Goal: Communication & Community: Answer question/provide support

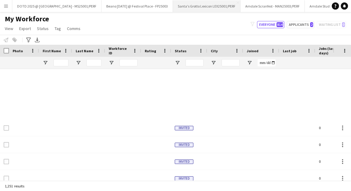
scroll to position [225, 0]
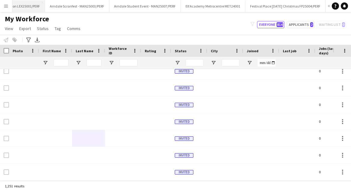
click at [0, 0] on app-icon "Close" at bounding box center [0, 0] width 0 height 0
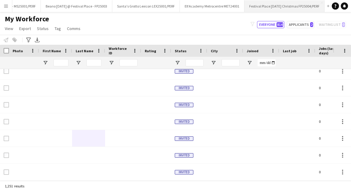
click at [0, 0] on app-icon "Close" at bounding box center [0, 0] width 0 height 0
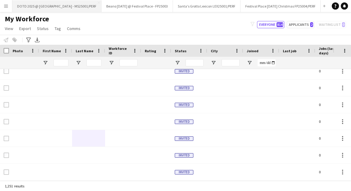
click at [76, 5] on button "DOTD 2025 @ [GEOGRAPHIC_DATA] - MS25001/PERF Close" at bounding box center [56, 6] width 89 height 12
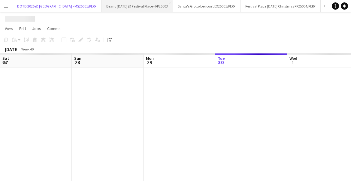
scroll to position [0, 144]
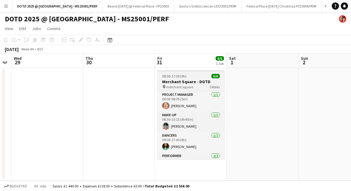
click at [180, 75] on span "08:00-17:00 (9h)" at bounding box center [174, 76] width 24 height 5
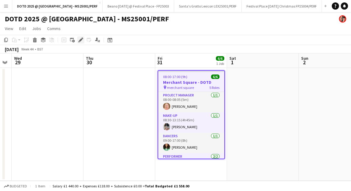
click at [78, 38] on div "Edit" at bounding box center [80, 39] width 7 height 7
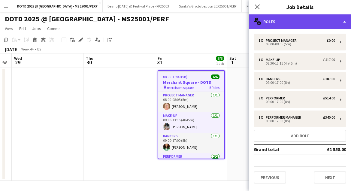
click at [331, 21] on div "multiple-users-add Roles" at bounding box center [300, 21] width 102 height 14
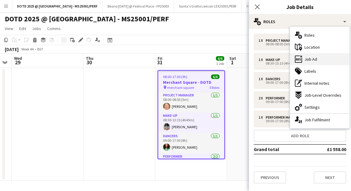
click at [311, 62] on div "ads-window Job Ad" at bounding box center [320, 59] width 60 height 12
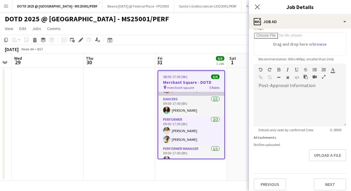
scroll to position [37, 0]
click at [287, 100] on div at bounding box center [300, 108] width 93 height 36
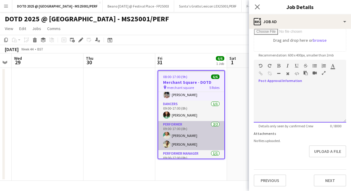
scroll to position [44, 0]
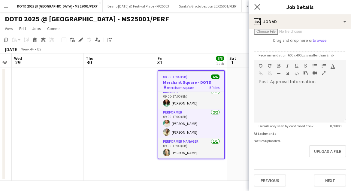
click at [258, 3] on app-icon "Close pop-in" at bounding box center [257, 7] width 9 height 9
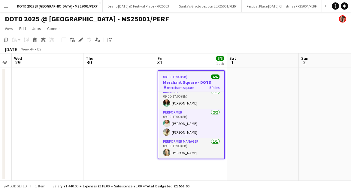
click at [6, 8] on app-icon "Menu" at bounding box center [6, 6] width 5 height 5
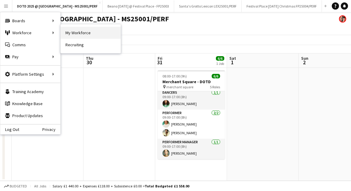
click at [74, 32] on link "My Workforce" at bounding box center [91, 33] width 60 height 12
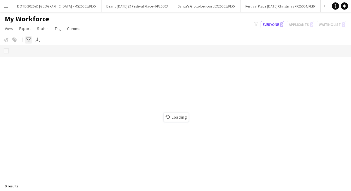
click at [29, 42] on icon "Advanced filters" at bounding box center [28, 40] width 5 height 5
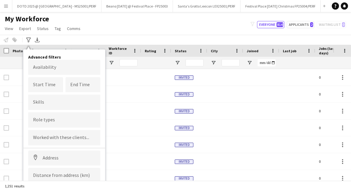
click at [91, 34] on div "My Workforce View Views Default view New view Update view Delete view Edit name…" at bounding box center [175, 24] width 351 height 20
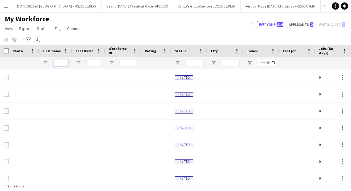
click at [61, 63] on input "First Name Filter Input" at bounding box center [61, 62] width 15 height 7
type input "******"
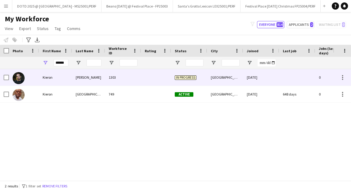
click at [84, 78] on div "[PERSON_NAME]" at bounding box center [88, 77] width 33 height 17
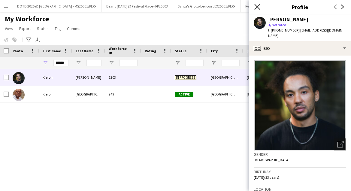
click at [257, 7] on icon at bounding box center [258, 7] width 6 height 6
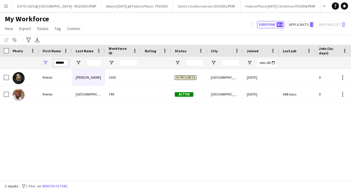
drag, startPoint x: 65, startPoint y: 63, endPoint x: 34, endPoint y: 63, distance: 30.7
click at [34, 63] on div "******" at bounding box center [341, 63] width 682 height 12
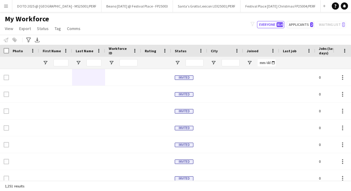
click at [7, 5] on app-icon "Menu" at bounding box center [6, 6] width 5 height 5
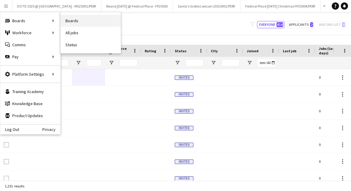
click at [76, 23] on link "Boards" at bounding box center [91, 21] width 60 height 12
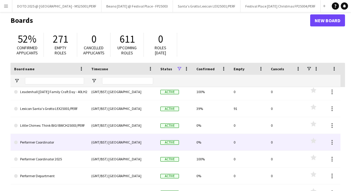
scroll to position [38, 0]
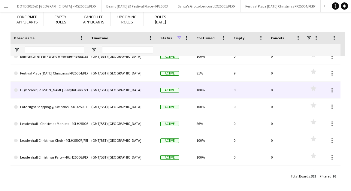
click at [66, 89] on link "High Street [PERSON_NAME] - Playful Park of Peculiar - HSK25001/PERF" at bounding box center [49, 90] width 70 height 17
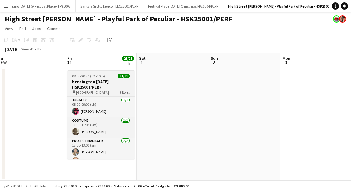
click at [94, 83] on h3 "Kensington [DATE] - HSK25001/PERF" at bounding box center [100, 84] width 67 height 11
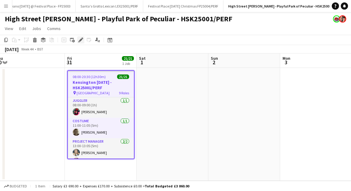
click at [80, 40] on icon at bounding box center [80, 39] width 3 height 3
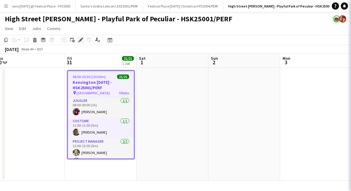
type input "**********"
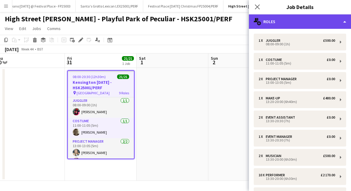
click at [334, 18] on div "multiple-users-add Roles" at bounding box center [300, 21] width 102 height 14
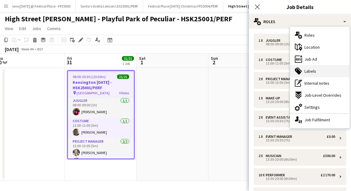
click at [315, 71] on span "Labels" at bounding box center [311, 71] width 12 height 5
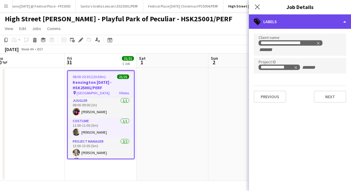
click at [337, 24] on div "tags-double Labels" at bounding box center [300, 21] width 102 height 14
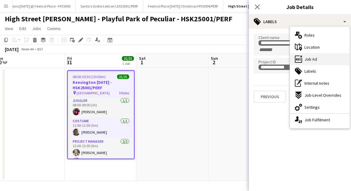
click at [317, 60] on div "ads-window Job Ad" at bounding box center [320, 59] width 60 height 12
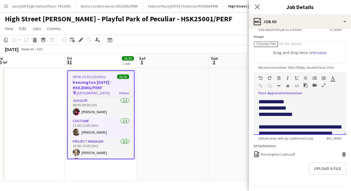
drag, startPoint x: 304, startPoint y: 117, endPoint x: 264, endPoint y: 117, distance: 39.4
click at [264, 117] on p "**********" at bounding box center [300, 115] width 83 height 6
click at [258, 7] on icon "Close pop-in" at bounding box center [258, 7] width 6 height 6
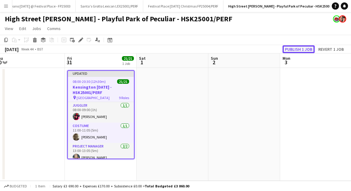
click at [305, 49] on button "Publish 1 job" at bounding box center [299, 49] width 32 height 8
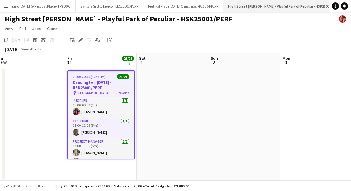
click at [342, 2] on app-icon "Close" at bounding box center [343, 3] width 2 height 2
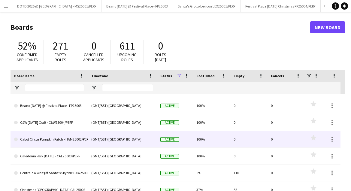
scroll to position [39, 0]
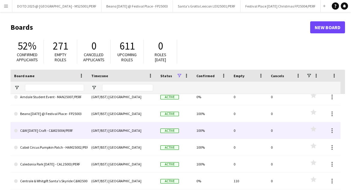
click at [56, 133] on link "C&W [DATE] Craft - C&W25004/PERF" at bounding box center [49, 130] width 70 height 17
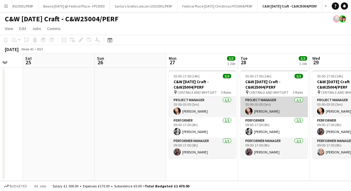
scroll to position [0, 139]
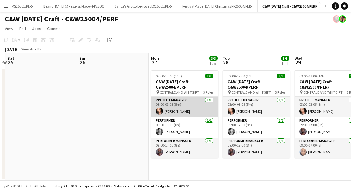
click at [186, 101] on app-card-role "Project Manager [DATE] 03:00-03:05 (5m) [PERSON_NAME]" at bounding box center [184, 107] width 67 height 20
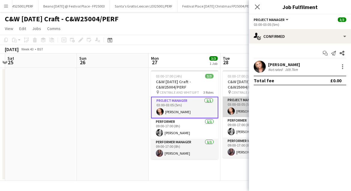
click at [239, 108] on app-card-role "Project Manager [DATE] 03:00-03:05 (5m) [PERSON_NAME]" at bounding box center [256, 107] width 67 height 20
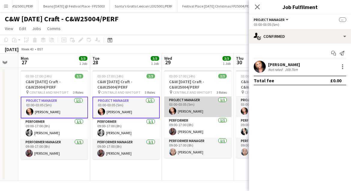
click at [185, 106] on app-card-role "Project Manager [DATE] 03:00-03:05 (5m) [PERSON_NAME]" at bounding box center [197, 107] width 67 height 20
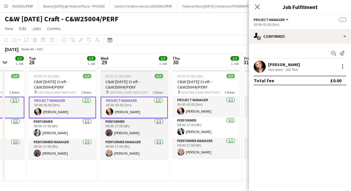
click at [185, 106] on app-card-role "Project Manager [DATE] 03:00-03:05 (5m) [PERSON_NAME]" at bounding box center [206, 107] width 67 height 20
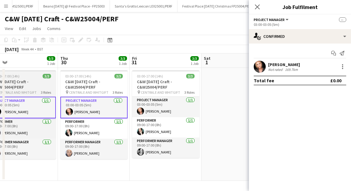
scroll to position [0, 241]
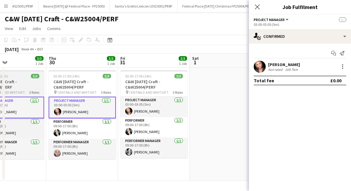
click at [185, 106] on app-card-role "Project Manager [DATE] 03:00-03:05 (5m) [PERSON_NAME]" at bounding box center [154, 107] width 67 height 20
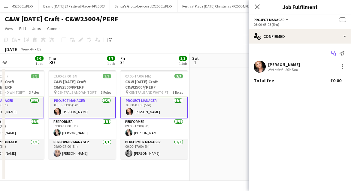
click at [333, 52] on icon "Start chat" at bounding box center [334, 53] width 5 height 5
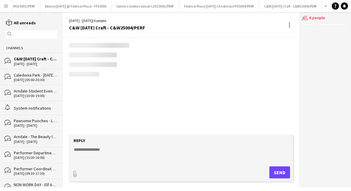
scroll to position [0, 67]
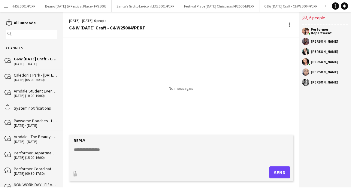
click at [134, 131] on div "No messages" at bounding box center [181, 86] width 236 height 97
click at [119, 136] on form "Reply paperclip Send" at bounding box center [181, 158] width 224 height 47
click at [110, 148] on textarea at bounding box center [182, 155] width 218 height 16
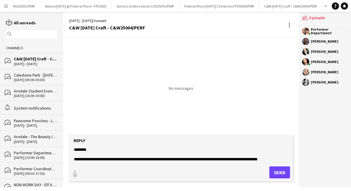
scroll to position [5, 0]
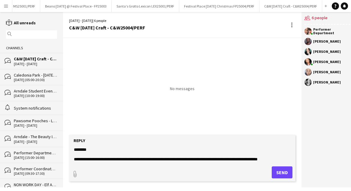
click at [286, 153] on textarea "**********" at bounding box center [182, 155] width 218 height 16
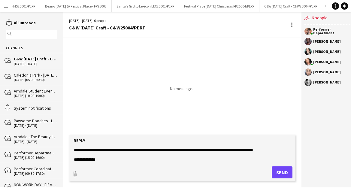
scroll to position [14, 0]
type textarea "**********"
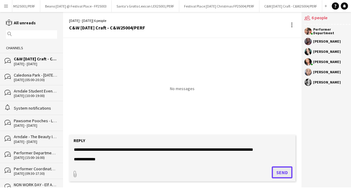
click at [283, 171] on button "Send" at bounding box center [282, 173] width 21 height 12
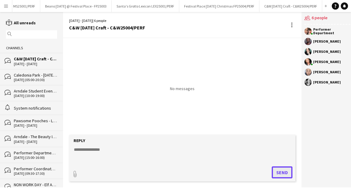
scroll to position [0, 0]
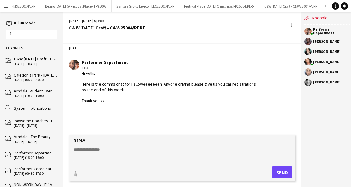
click at [35, 81] on div "[DATE] (05:00-20:30)" at bounding box center [35, 80] width 43 height 4
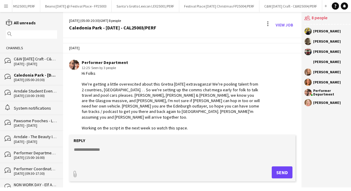
scroll to position [6, 0]
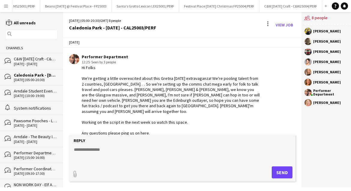
click at [26, 134] on div "Arndale - The Beauty In You - MAN25006/PERF" at bounding box center [35, 136] width 43 height 5
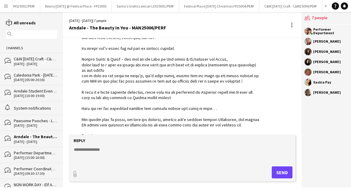
scroll to position [57, 0]
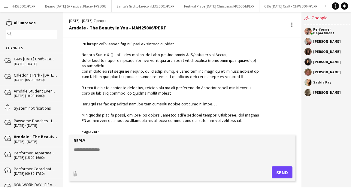
click at [28, 154] on div "Performer Department dummy job - for comms use" at bounding box center [35, 152] width 43 height 5
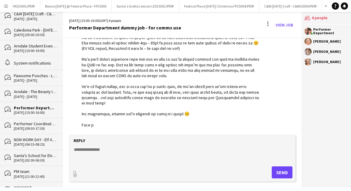
scroll to position [50, 0]
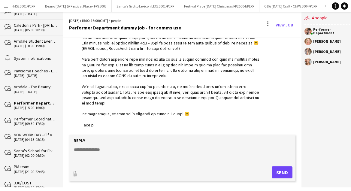
click at [28, 148] on div "Santa's School for Elves - NOT A WORK DAY - Comms Chat" at bounding box center [35, 150] width 43 height 5
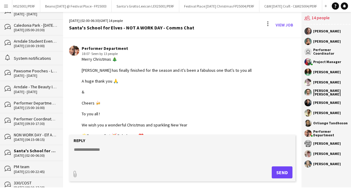
scroll to position [24, 0]
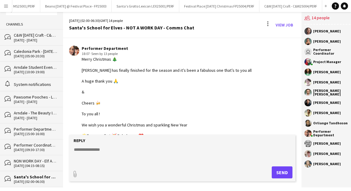
click at [29, 94] on div "Pawsome Pooches - LAN25003/PERF" at bounding box center [35, 96] width 43 height 5
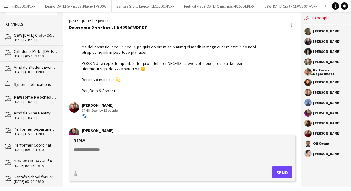
scroll to position [297, 0]
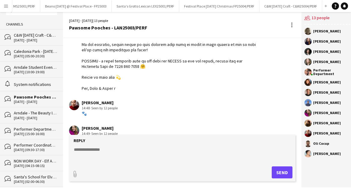
drag, startPoint x: 82, startPoint y: 66, endPoint x: 124, endPoint y: 102, distance: 55.7
copy div "Here are all the important payment and invoice things you need to know. . . For…"
click at [33, 51] on div "Caledonia Park - [DATE] - CAL25003/PERF" at bounding box center [35, 51] width 43 height 5
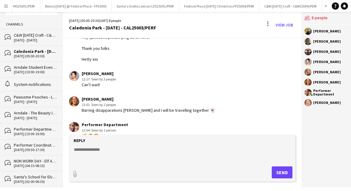
scroll to position [107, 0]
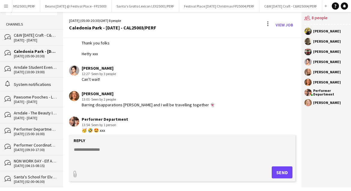
click at [103, 151] on textarea at bounding box center [182, 155] width 218 height 16
paste textarea "**********"
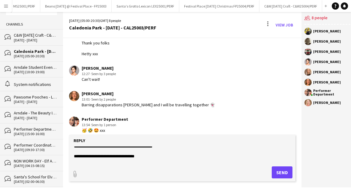
click at [128, 158] on textarea at bounding box center [182, 155] width 218 height 16
click at [166, 154] on textarea at bounding box center [182, 155] width 218 height 16
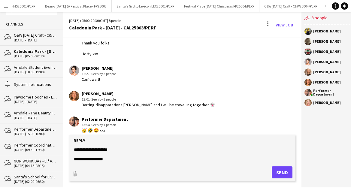
scroll to position [232, 0]
type textarea "**********"
click at [278, 171] on button "Send" at bounding box center [282, 173] width 21 height 12
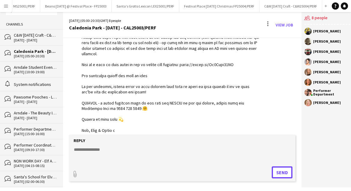
scroll to position [439, 0]
drag, startPoint x: 117, startPoint y: 128, endPoint x: 78, endPoint y: 62, distance: 76.4
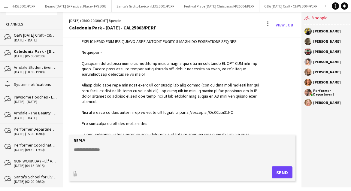
click at [116, 100] on div at bounding box center [171, 32] width 178 height 295
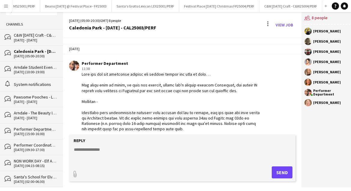
scroll to position [206, 0]
drag, startPoint x: 114, startPoint y: 126, endPoint x: 78, endPoint y: 68, distance: 67.6
copy div "Here are all the important payment and invoice things you need to know. . . For…"
click at [31, 37] on div "C&W [DATE] Craft - C&W25004/PERF" at bounding box center [35, 34] width 43 height 5
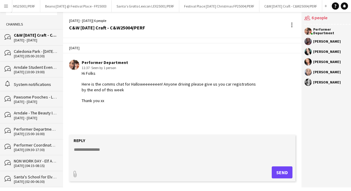
click at [109, 154] on textarea at bounding box center [182, 155] width 218 height 16
paste textarea "**********"
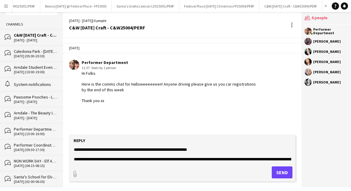
scroll to position [232, 0]
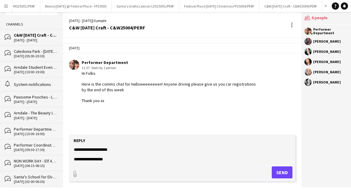
type textarea "**********"
click at [278, 171] on button "Send" at bounding box center [282, 173] width 21 height 12
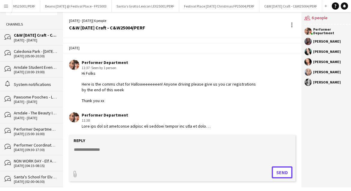
scroll to position [0, 0]
